Goal: Navigation & Orientation: Find specific page/section

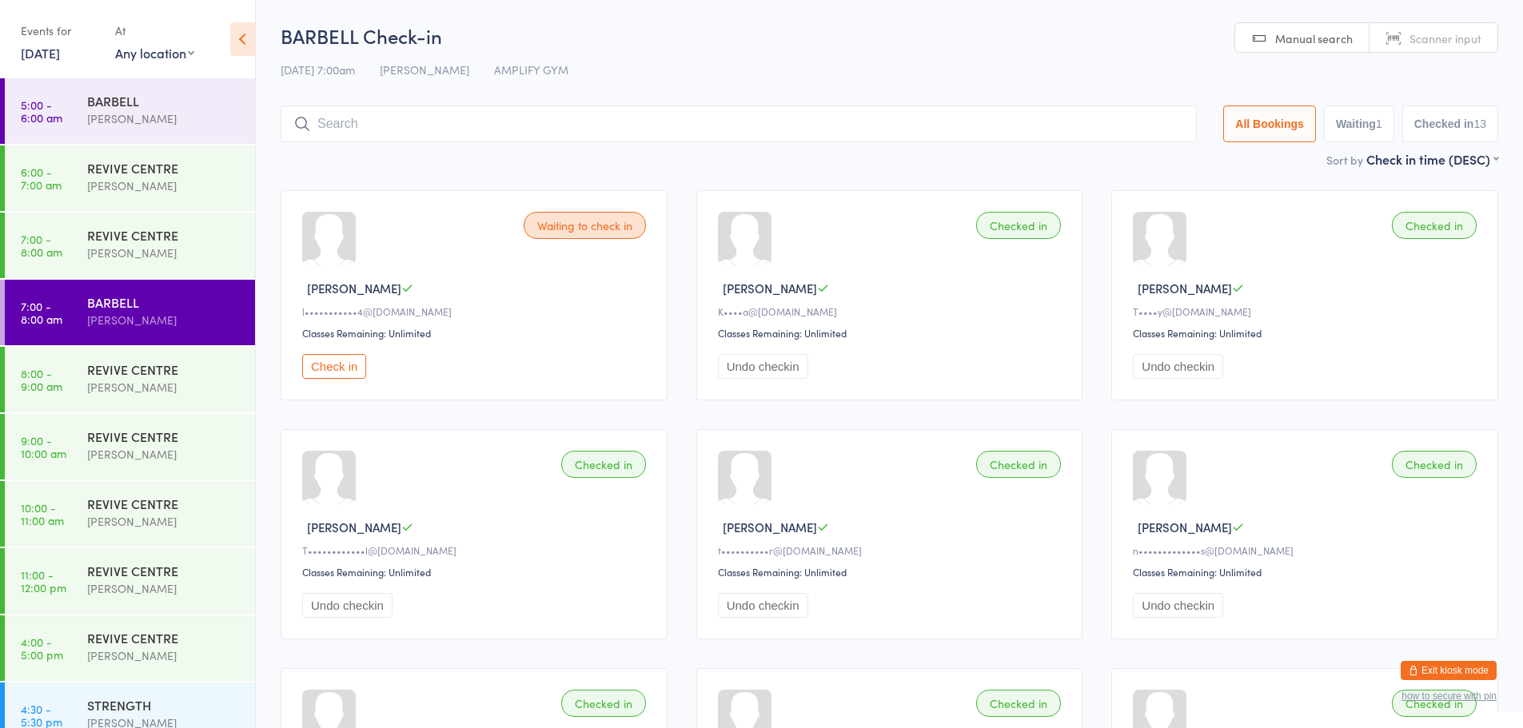
click at [1470, 665] on button "Exit kiosk mode" at bounding box center [1448, 670] width 96 height 19
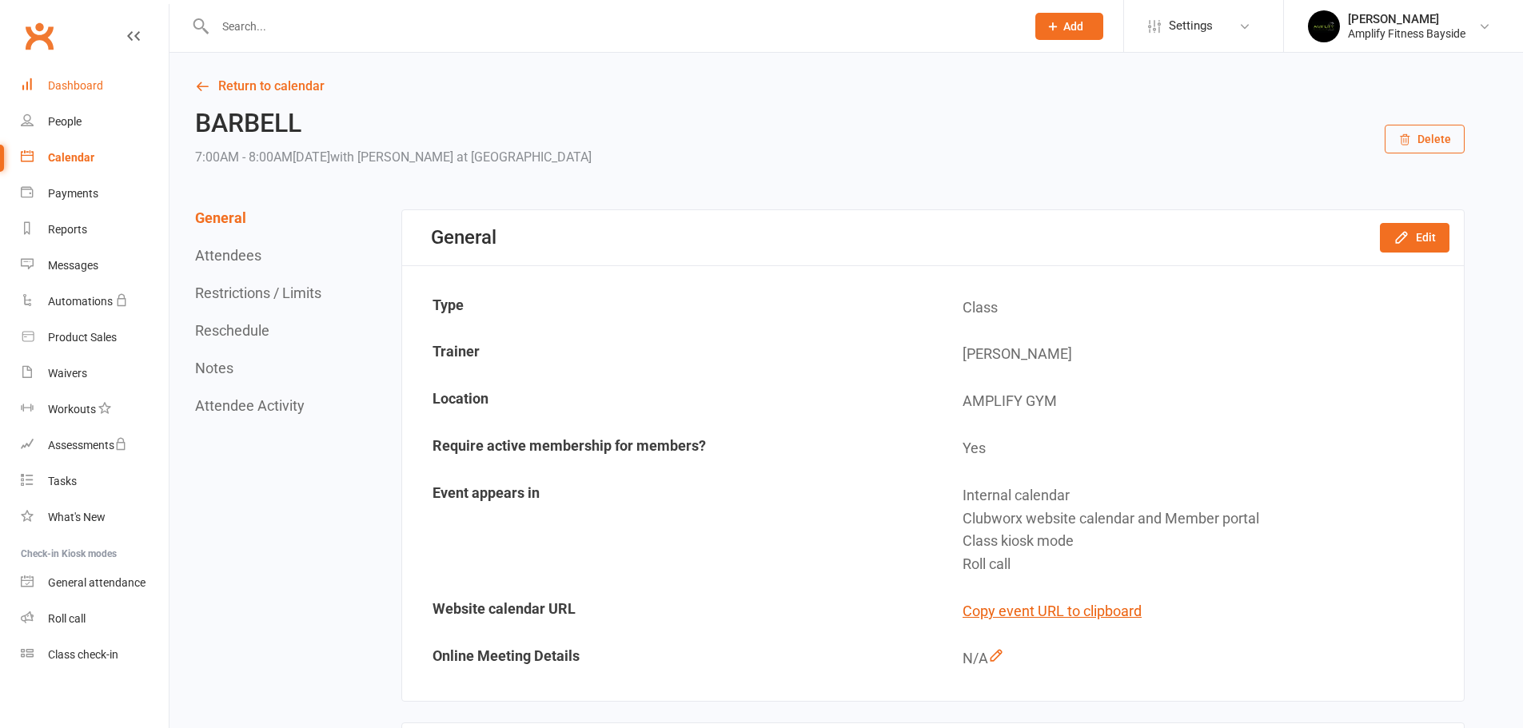
click at [75, 83] on div "Dashboard" at bounding box center [75, 85] width 55 height 13
